Goal: Task Accomplishment & Management: Manage account settings

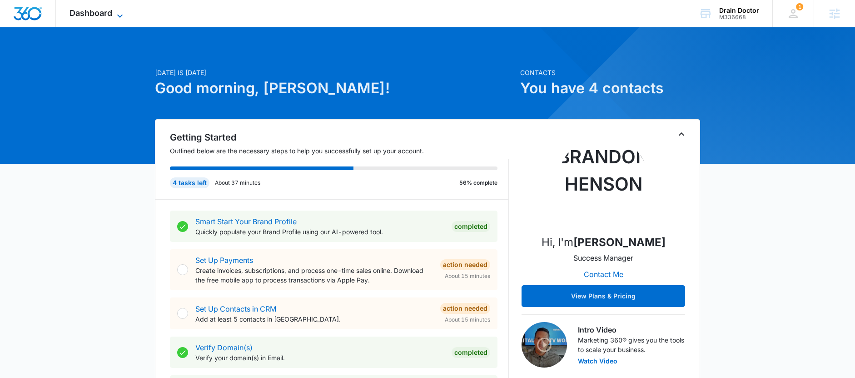
click at [98, 13] on span "Dashboard" at bounding box center [91, 13] width 43 height 10
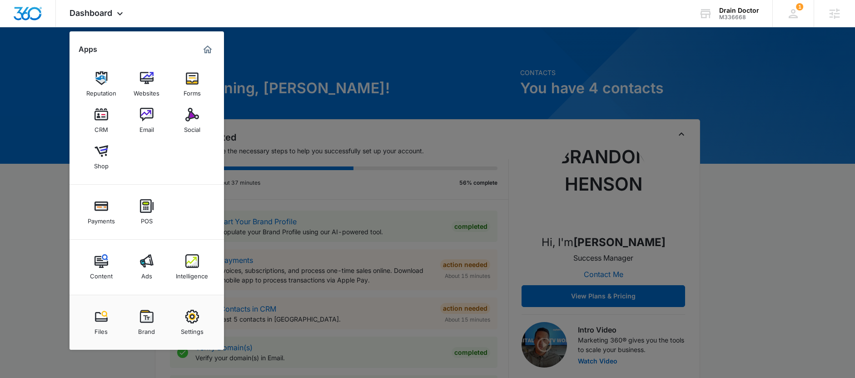
click at [144, 265] on img at bounding box center [147, 261] width 14 height 14
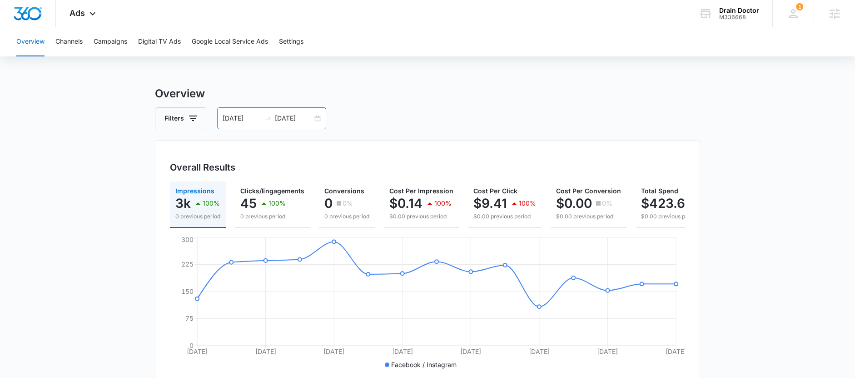
click at [316, 118] on div "09/19/2025 10/03/2025" at bounding box center [271, 118] width 109 height 22
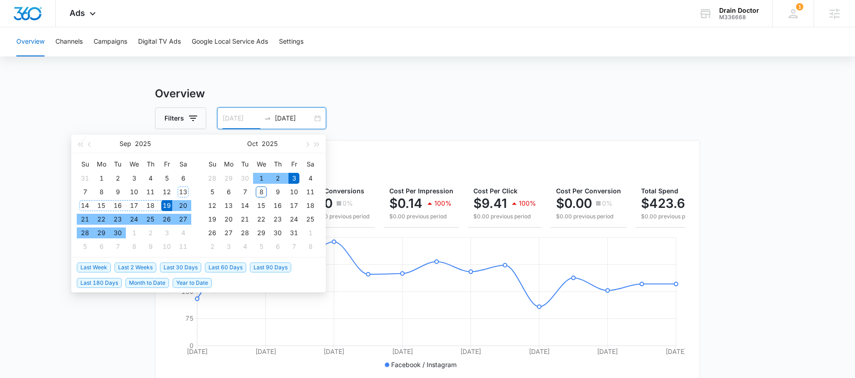
type input "09/19/2025"
click at [165, 204] on div "19" at bounding box center [166, 205] width 11 height 11
type input "10/08/2025"
click at [262, 189] on div "8" at bounding box center [261, 191] width 11 height 11
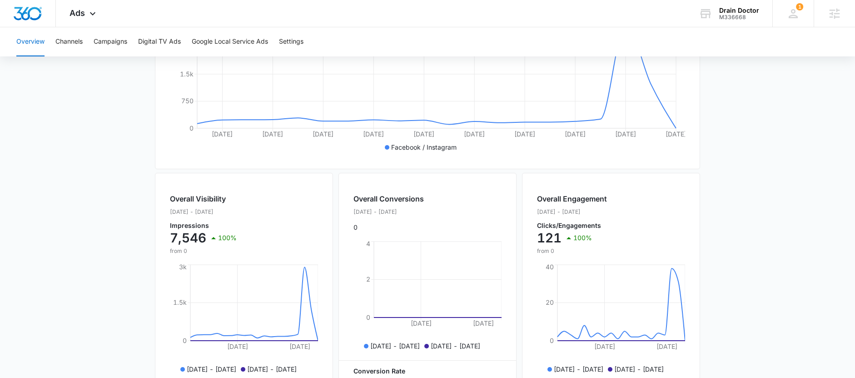
scroll to position [215, 0]
click at [114, 43] on button "Campaigns" at bounding box center [111, 41] width 34 height 29
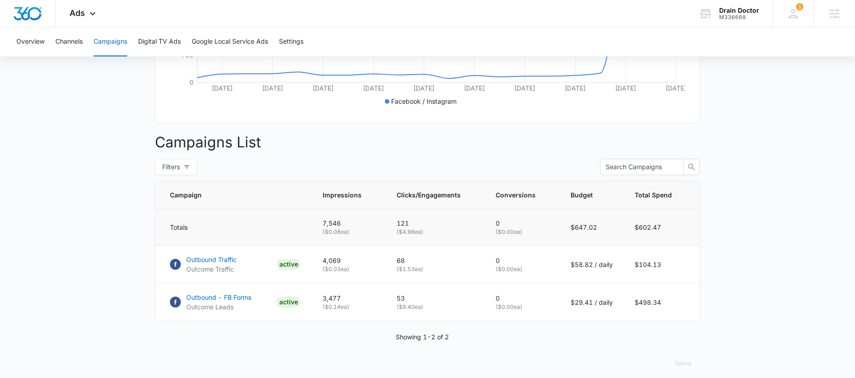
scroll to position [277, 0]
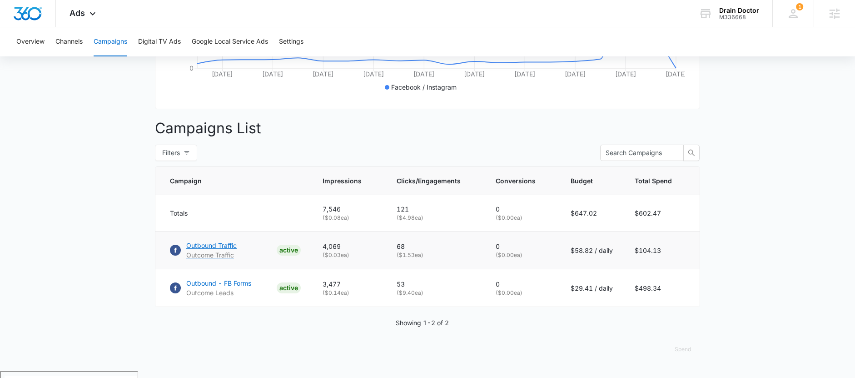
click at [224, 250] on p "Outbound Traffic" at bounding box center [211, 245] width 50 height 10
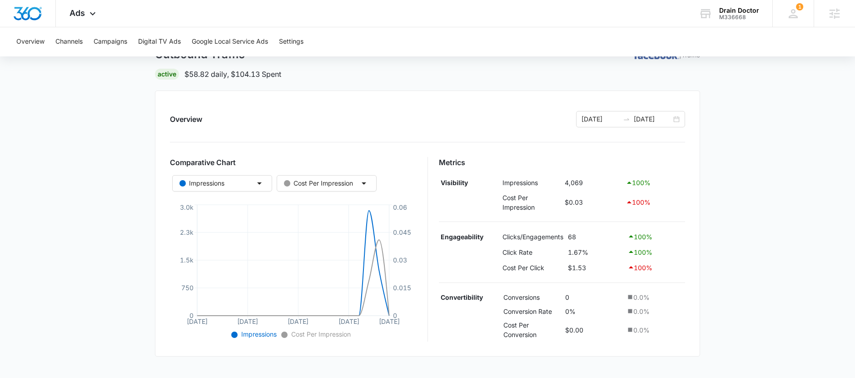
scroll to position [55, 0]
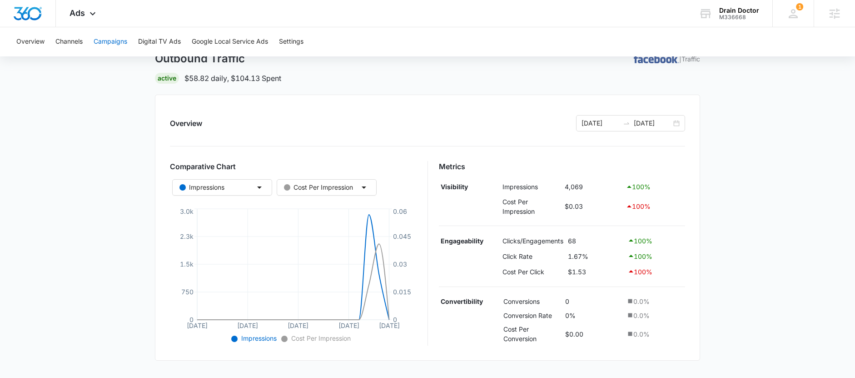
click at [104, 40] on button "Campaigns" at bounding box center [111, 41] width 34 height 29
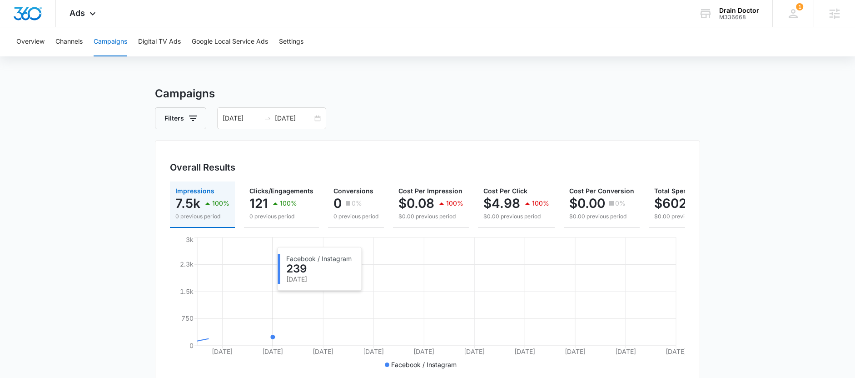
scroll to position [277, 0]
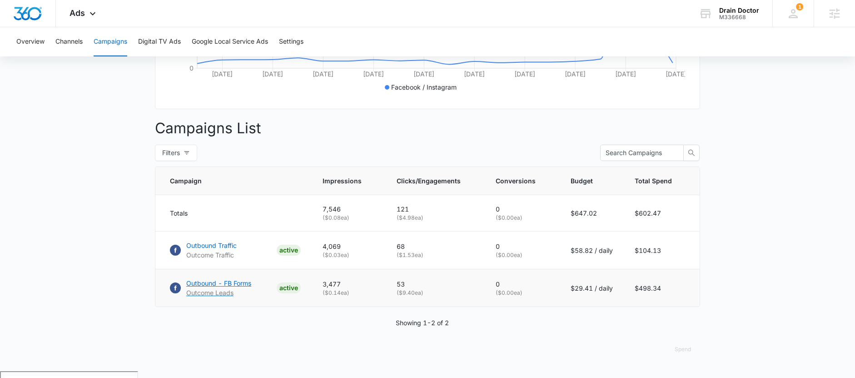
click at [239, 288] on p "Outbound - FB Forms" at bounding box center [218, 283] width 65 height 10
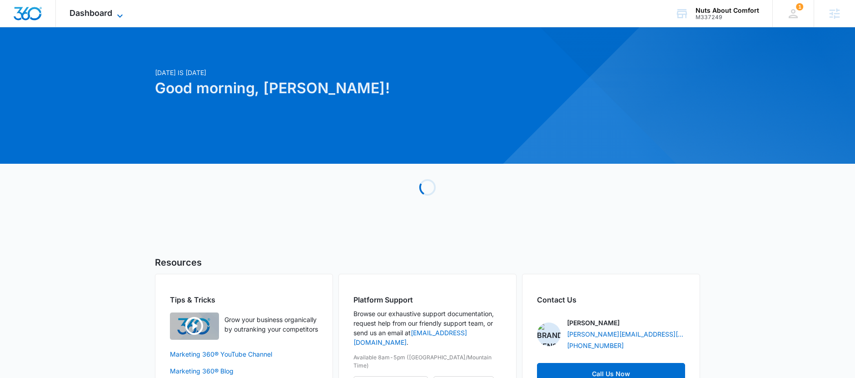
click at [94, 10] on span "Dashboard" at bounding box center [91, 13] width 43 height 10
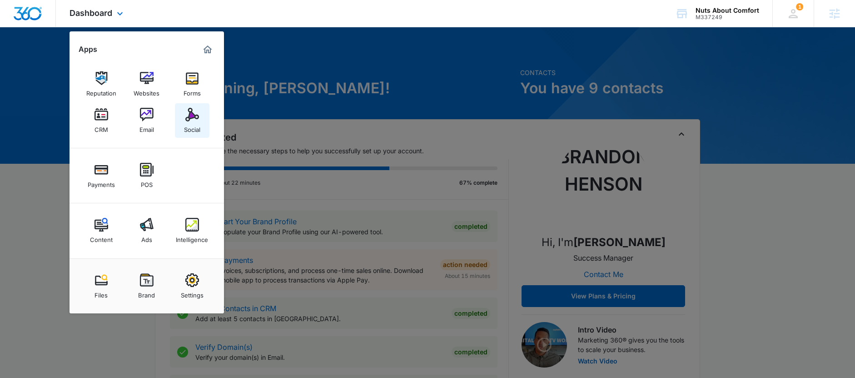
click at [192, 120] on img at bounding box center [192, 115] width 14 height 14
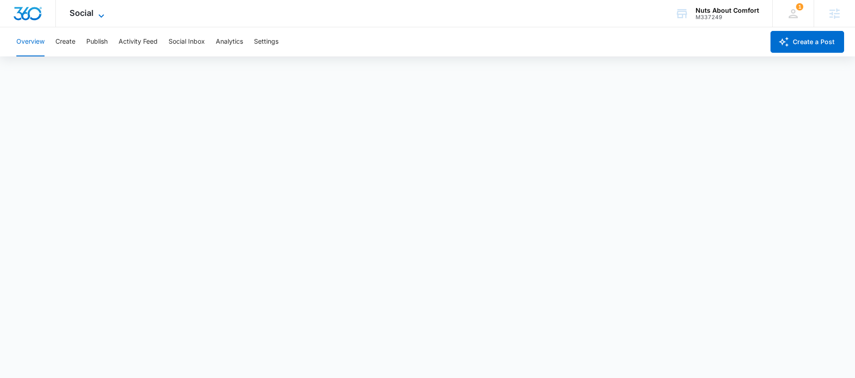
click at [85, 17] on span "Social" at bounding box center [82, 13] width 24 height 10
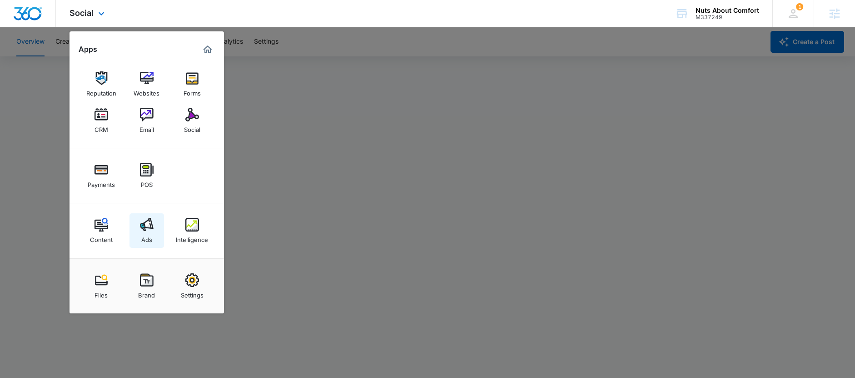
click at [147, 221] on img at bounding box center [147, 225] width 14 height 14
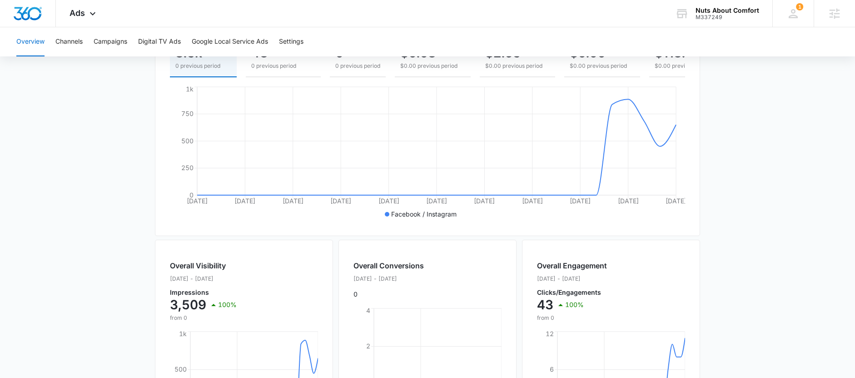
scroll to position [58, 0]
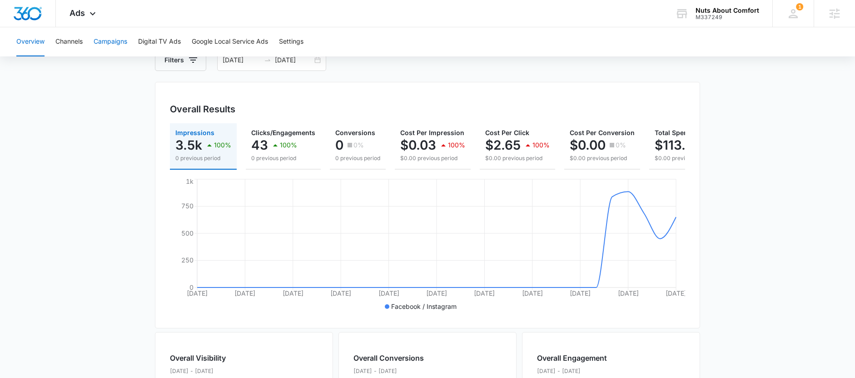
click at [110, 42] on button "Campaigns" at bounding box center [111, 41] width 34 height 29
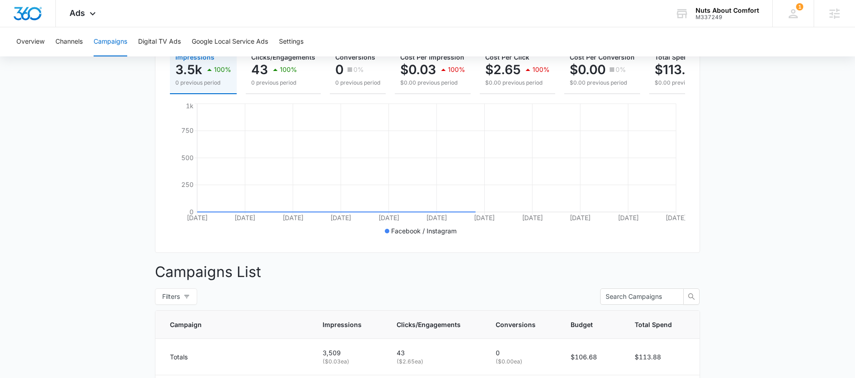
scroll to position [277, 0]
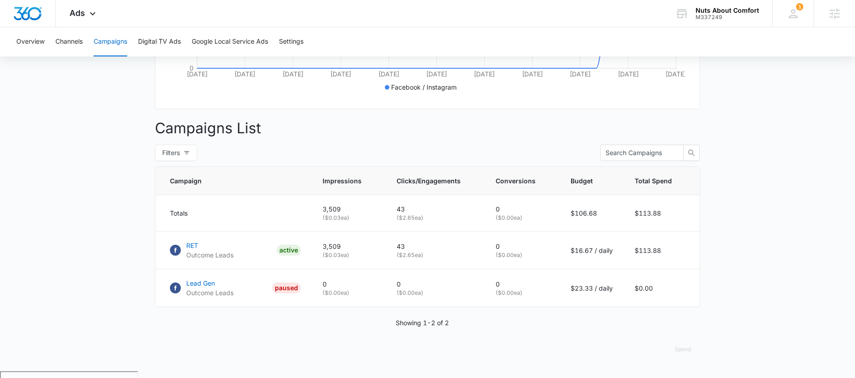
scroll to position [99, 0]
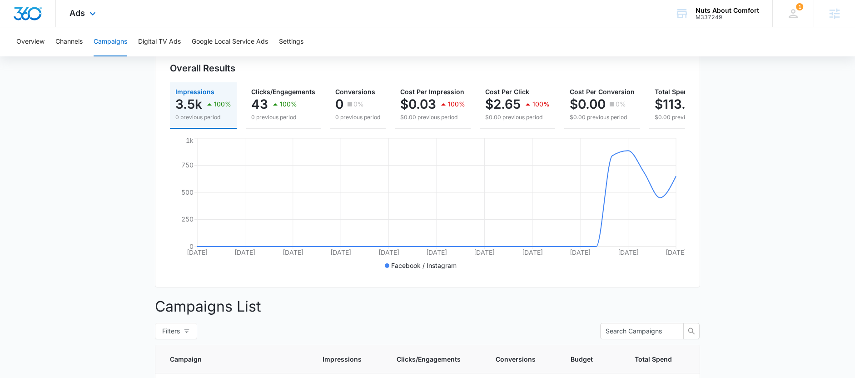
click at [86, 17] on div "Ads Apps Reputation Websites Forms CRM Email Social Payments POS Content Ads In…" at bounding box center [84, 13] width 56 height 27
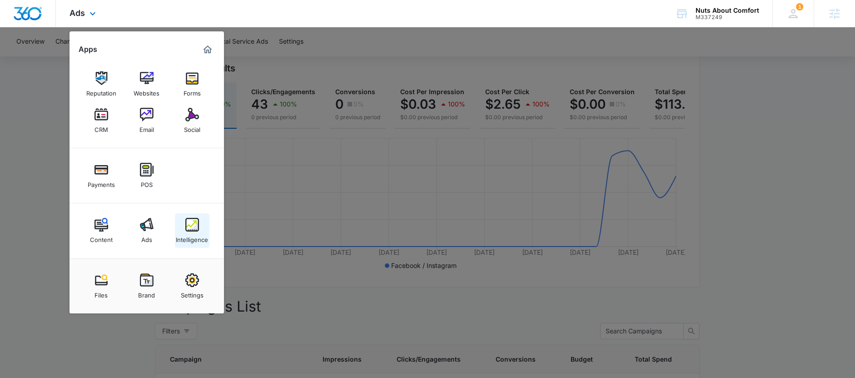
click at [187, 241] on div "Intelligence" at bounding box center [192, 237] width 32 height 12
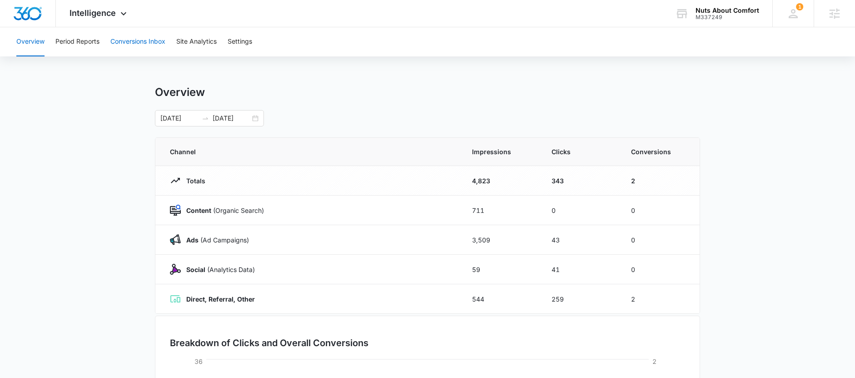
click at [149, 44] on button "Conversions Inbox" at bounding box center [137, 41] width 55 height 29
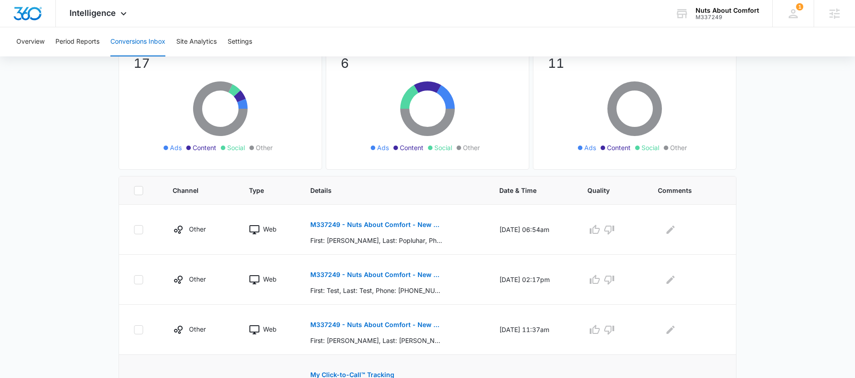
scroll to position [125, 0]
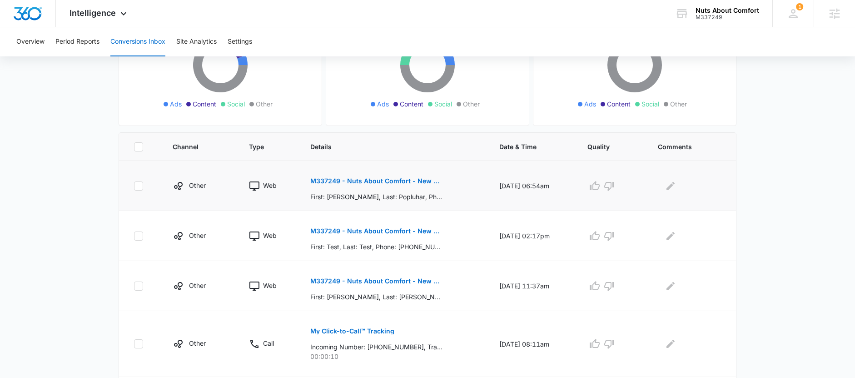
click at [372, 183] on p "M337249 - Nuts About Comfort - New Contact" at bounding box center [376, 181] width 132 height 6
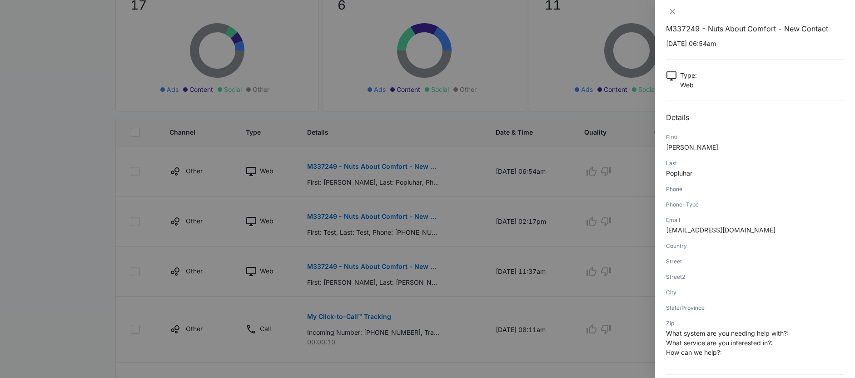
scroll to position [11, 0]
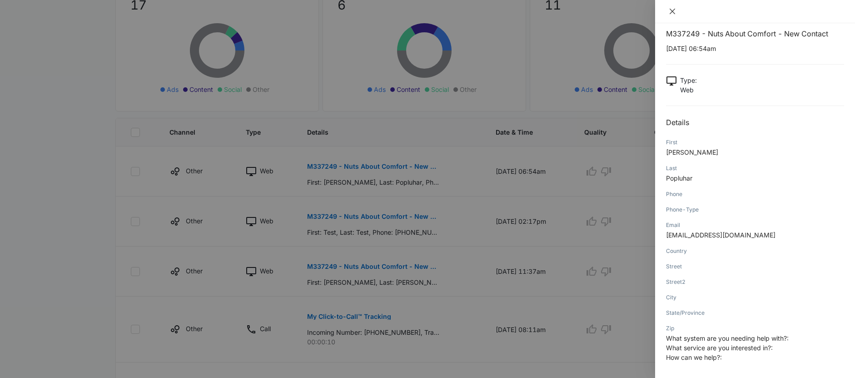
click at [672, 11] on icon "close" at bounding box center [672, 11] width 5 height 5
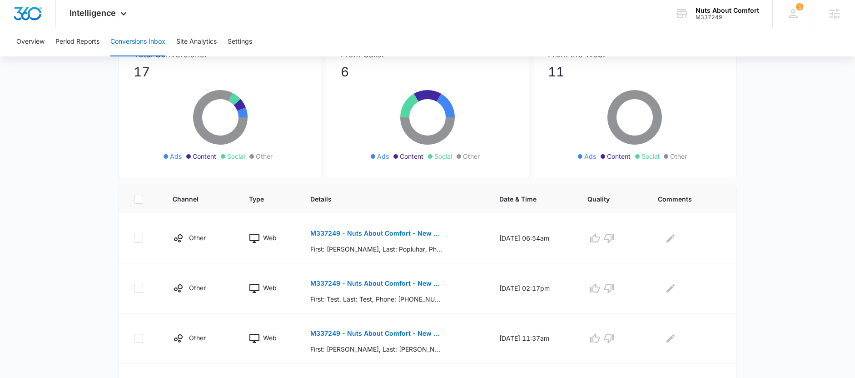
scroll to position [0, 0]
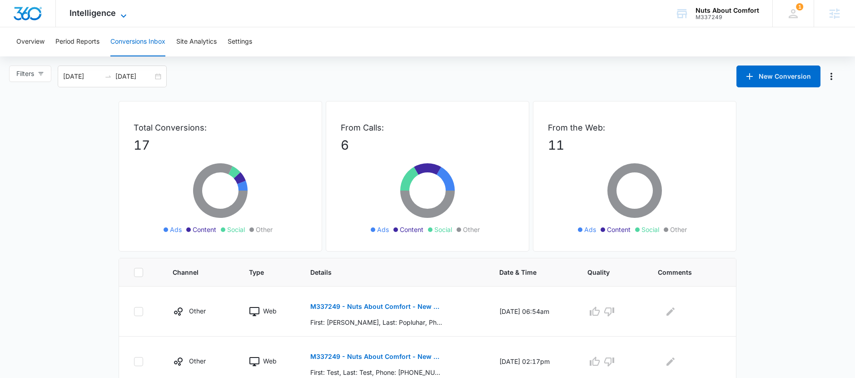
click at [90, 11] on span "Intelligence" at bounding box center [93, 13] width 46 height 10
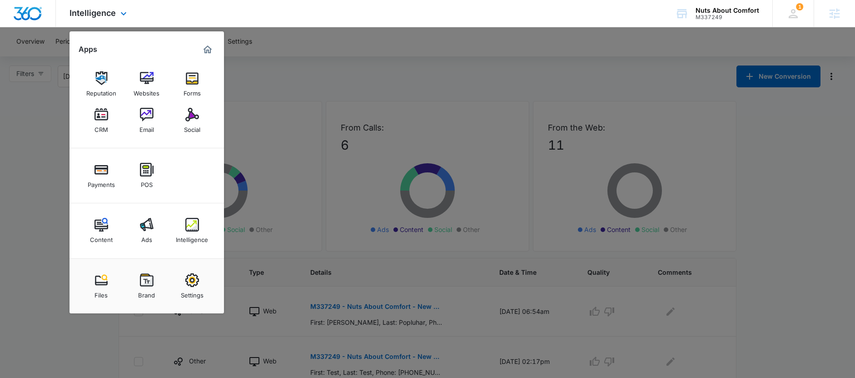
click at [16, 13] on img "Dashboard" at bounding box center [27, 14] width 29 height 14
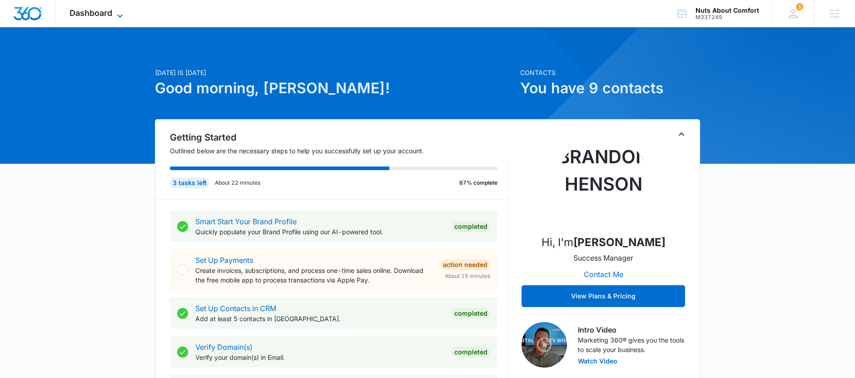
click at [92, 15] on span "Dashboard" at bounding box center [91, 13] width 43 height 10
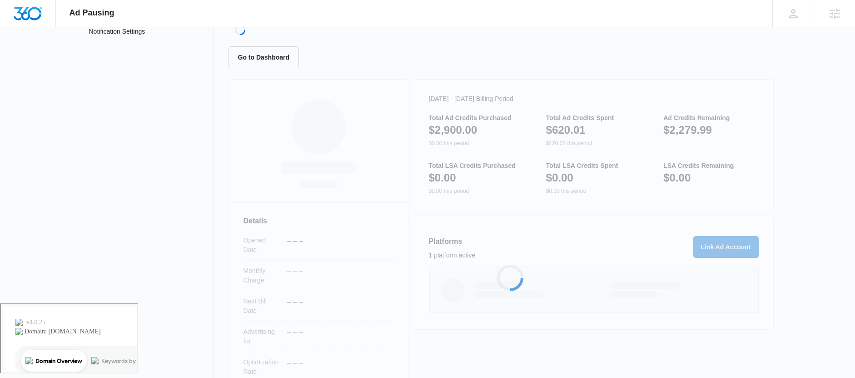
scroll to position [111, 0]
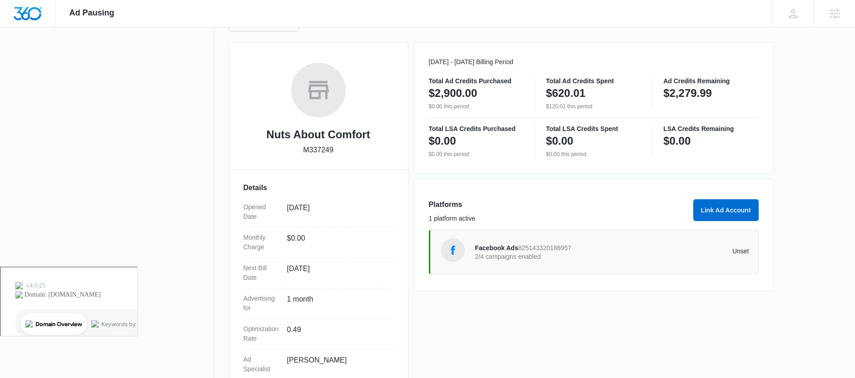
click at [496, 248] on span "Facebook Ads" at bounding box center [496, 247] width 43 height 7
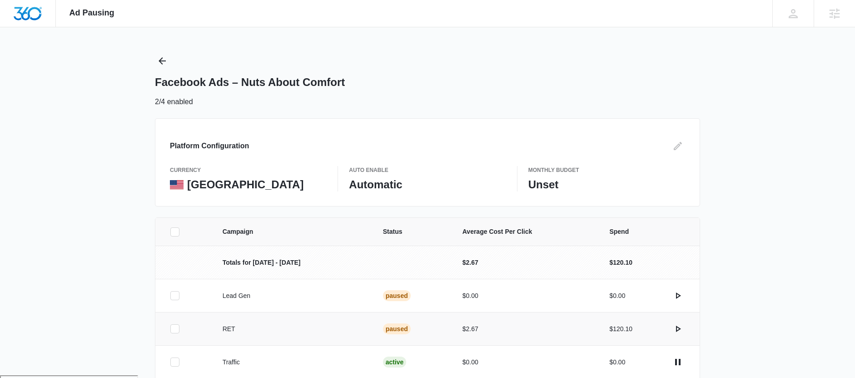
scroll to position [72, 0]
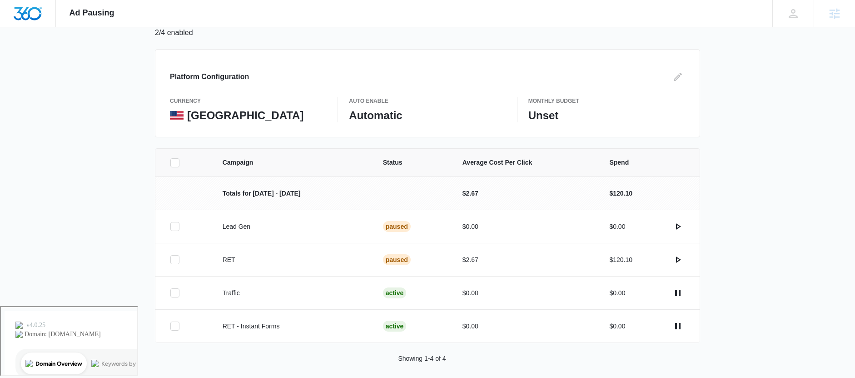
click at [89, 12] on span "Ad Pausing" at bounding box center [92, 13] width 45 height 10
click at [88, 13] on span "Ad Pausing" at bounding box center [92, 13] width 45 height 10
click at [40, 18] on img "Dashboard" at bounding box center [27, 14] width 29 height 14
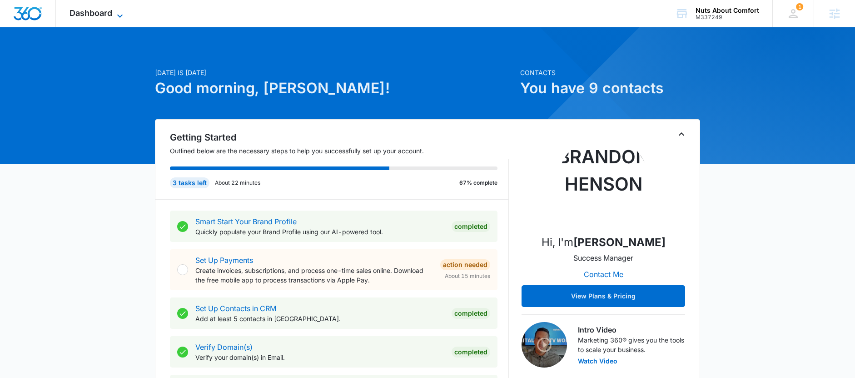
click at [90, 17] on span "Dashboard" at bounding box center [91, 13] width 43 height 10
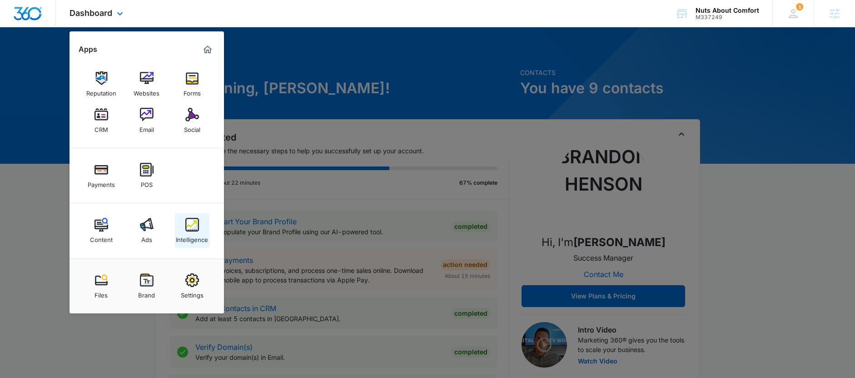
click at [191, 229] on img at bounding box center [192, 225] width 14 height 14
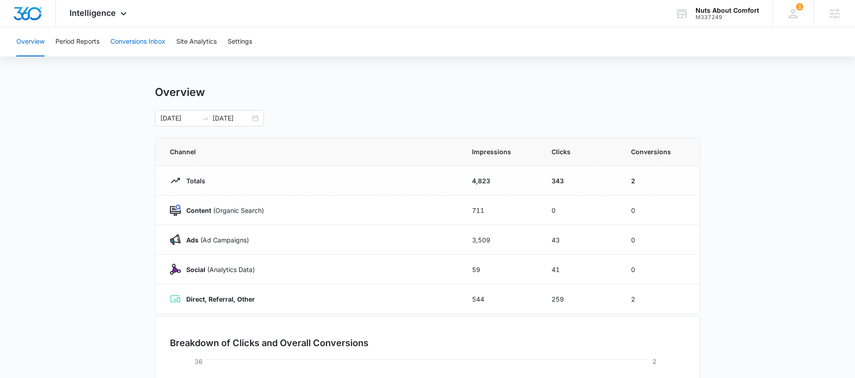
click at [147, 43] on button "Conversions Inbox" at bounding box center [137, 41] width 55 height 29
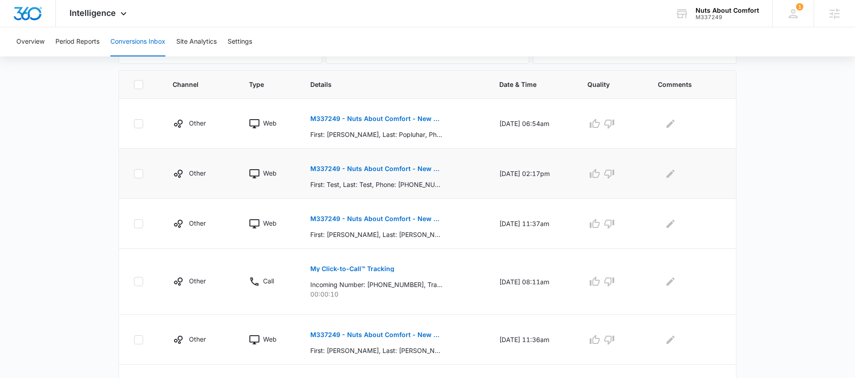
scroll to position [189, 0]
click at [93, 12] on span "Intelligence" at bounding box center [93, 13] width 46 height 10
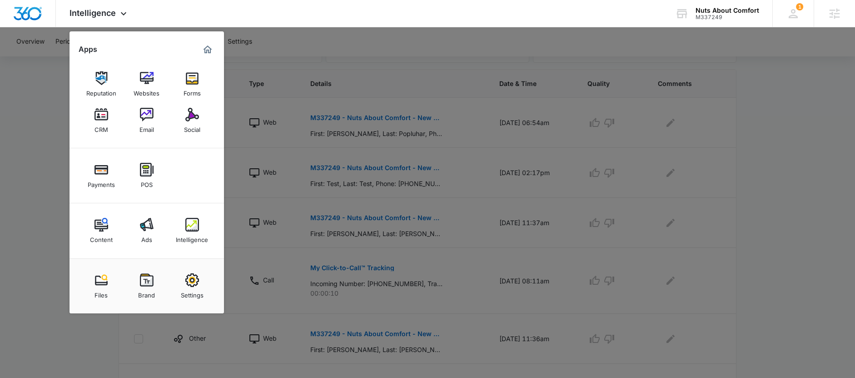
click at [114, 126] on link "CRM" at bounding box center [101, 120] width 35 height 35
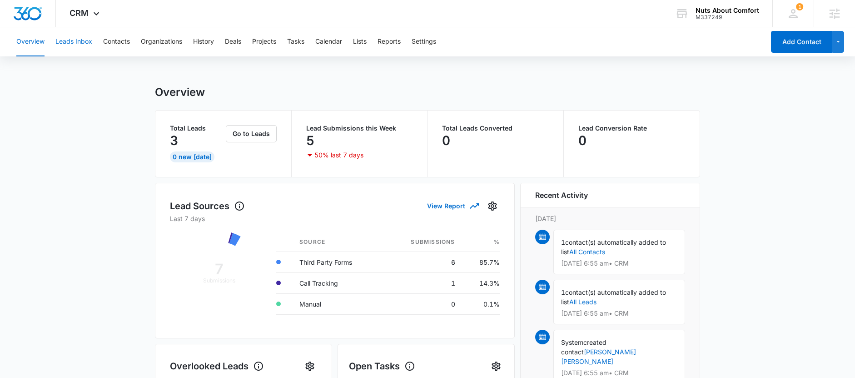
click at [80, 47] on button "Leads Inbox" at bounding box center [73, 41] width 37 height 29
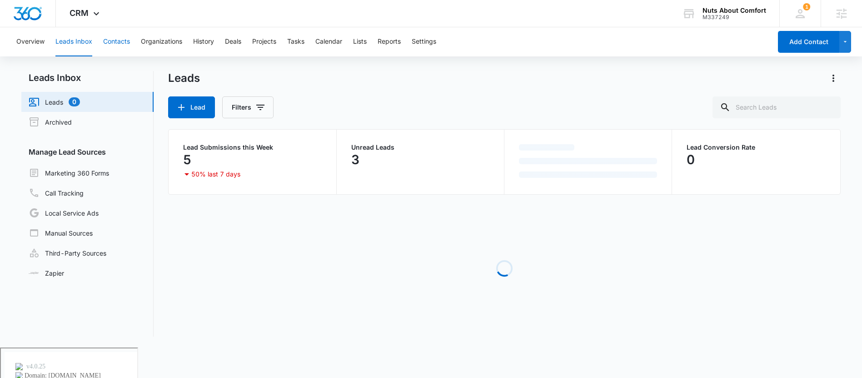
click at [116, 46] on button "Contacts" at bounding box center [116, 41] width 27 height 29
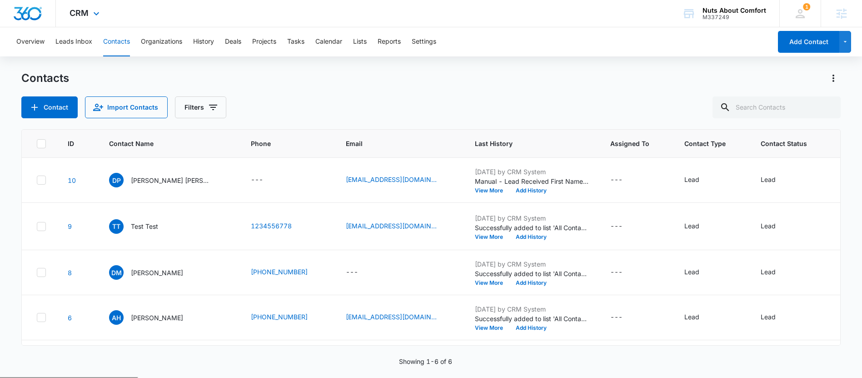
click at [30, 20] on div at bounding box center [28, 13] width 56 height 27
click at [75, 20] on div "CRM Apps Reputation Websites Forms CRM Email Social Payments POS Content Ads In…" at bounding box center [86, 13] width 60 height 27
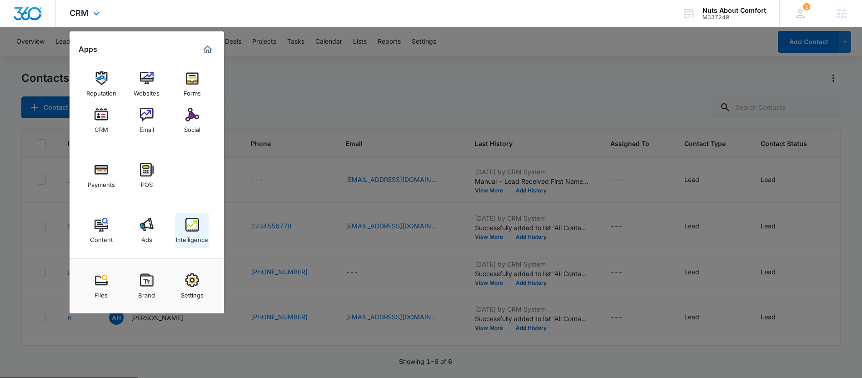
click at [197, 236] on div "Intelligence" at bounding box center [192, 237] width 32 height 12
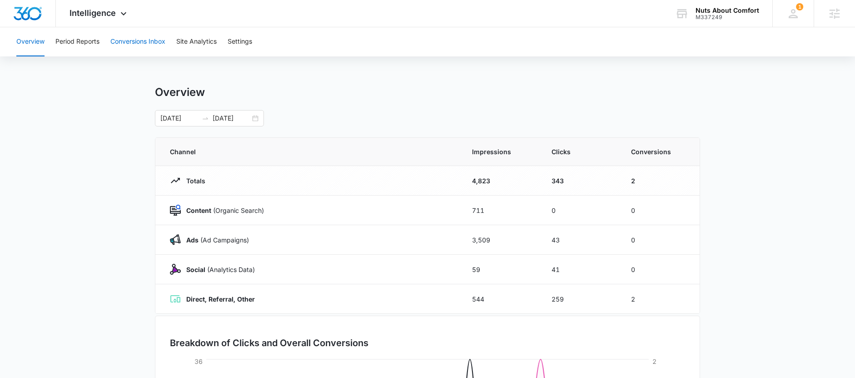
click at [120, 40] on button "Conversions Inbox" at bounding box center [137, 41] width 55 height 29
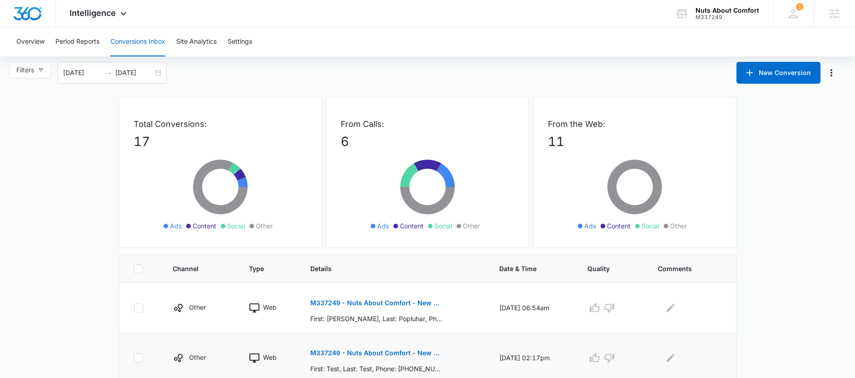
scroll to position [3, 0]
click at [94, 10] on span "Intelligence" at bounding box center [93, 13] width 46 height 10
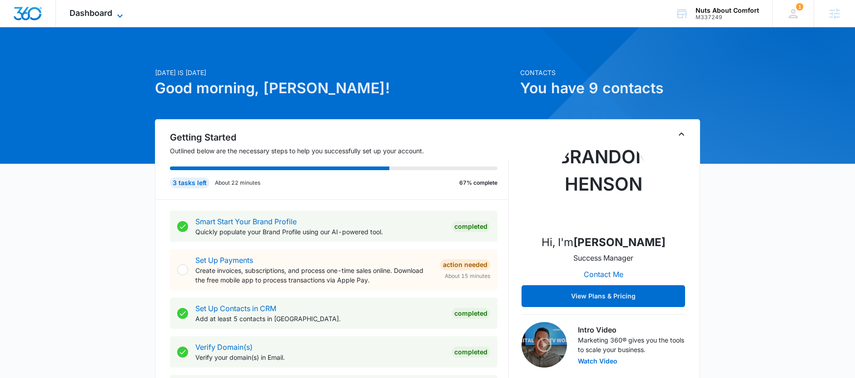
click at [86, 15] on span "Dashboard" at bounding box center [91, 13] width 43 height 10
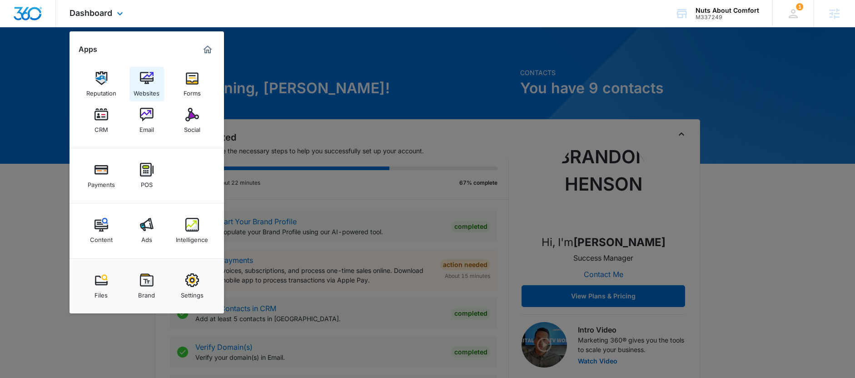
click at [145, 80] on img at bounding box center [147, 78] width 14 height 14
